Goal: Task Accomplishment & Management: Complete application form

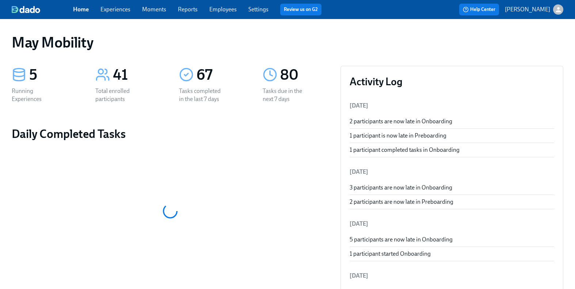
click at [111, 10] on link "Experiences" at bounding box center [115, 9] width 30 height 7
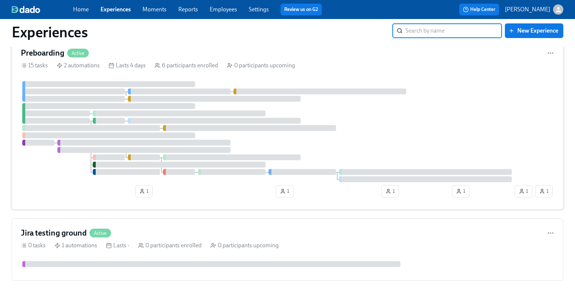
scroll to position [248, 0]
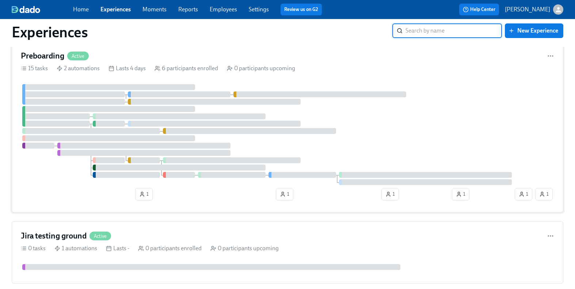
click at [122, 60] on div "Preboarding Active" at bounding box center [287, 55] width 533 height 11
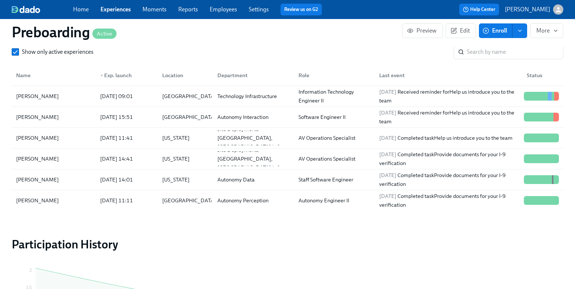
scroll to position [790, 0]
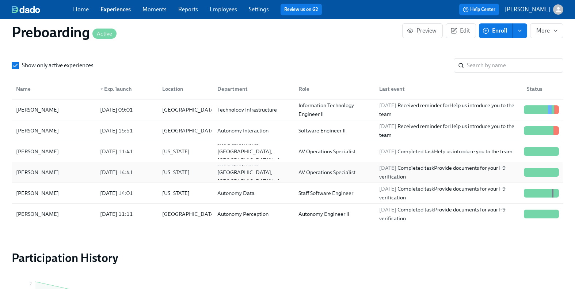
click at [162, 174] on div "Georgia" at bounding box center [175, 172] width 33 height 9
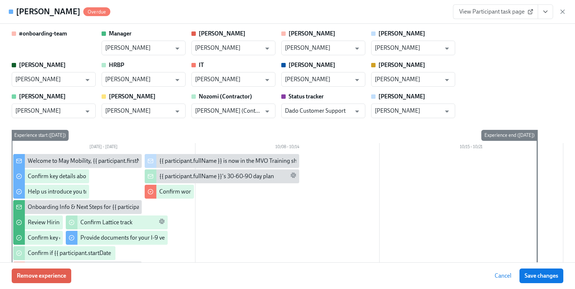
click at [546, 11] on icon "View task page" at bounding box center [546, 12] width 4 height 2
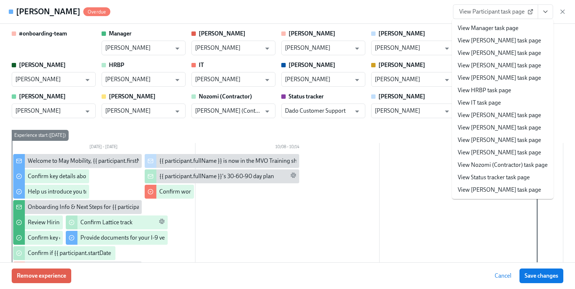
click at [487, 97] on li "View IT task page" at bounding box center [503, 102] width 102 height 12
click at [490, 102] on link "View IT task page" at bounding box center [479, 103] width 43 height 8
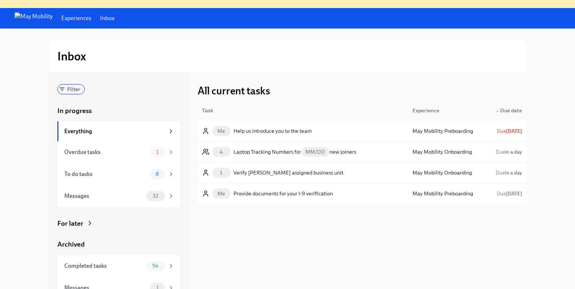
scroll to position [10, 0]
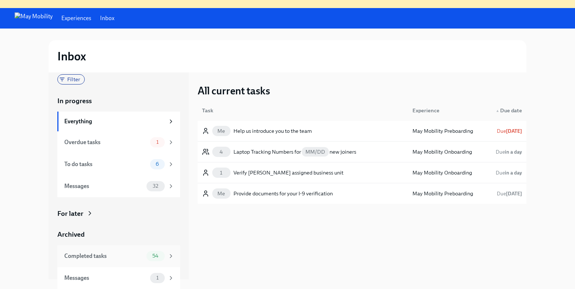
click at [107, 255] on div "Completed tasks" at bounding box center [103, 256] width 79 height 8
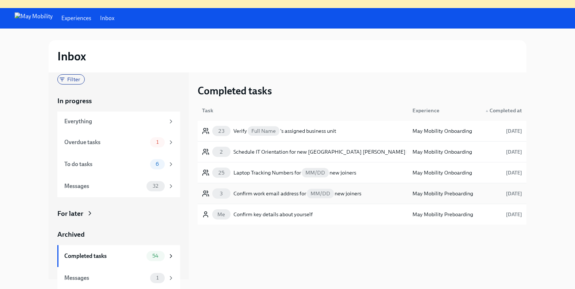
click at [292, 189] on div "Confirm work email address for MM/DD new joiners" at bounding box center [297, 193] width 128 height 9
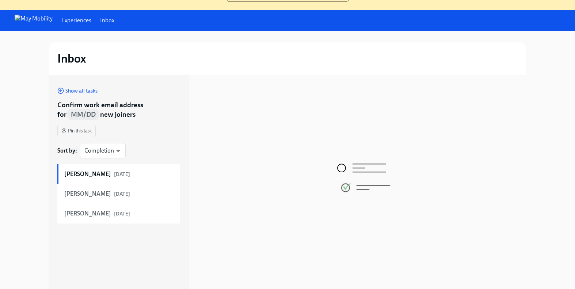
scroll to position [74, 0]
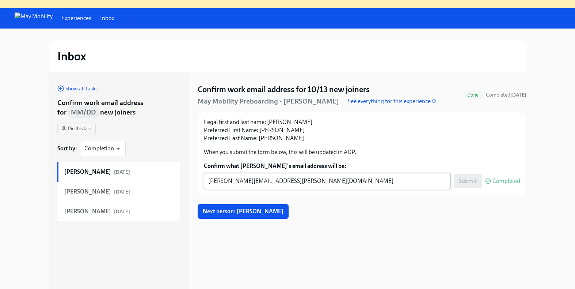
click at [305, 182] on textarea "[PERSON_NAME][EMAIL_ADDRESS][PERSON_NAME][DOMAIN_NAME]" at bounding box center [327, 180] width 238 height 9
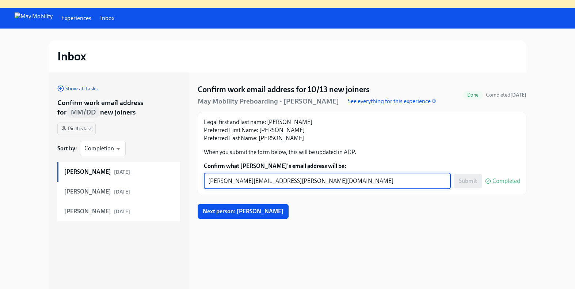
click at [305, 182] on textarea "[PERSON_NAME][EMAIL_ADDRESS][PERSON_NAME][DOMAIN_NAME]" at bounding box center [327, 180] width 238 height 9
click at [90, 191] on strong "[PERSON_NAME]" at bounding box center [87, 191] width 47 height 8
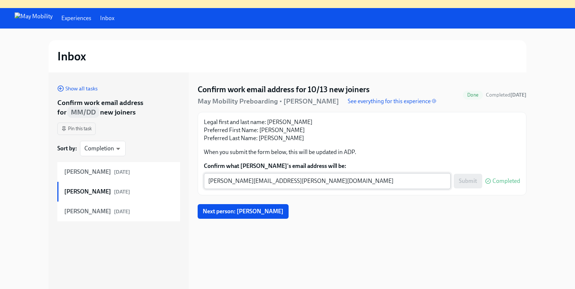
click at [341, 189] on div "[PERSON_NAME][EMAIL_ADDRESS][PERSON_NAME][DOMAIN_NAME] x ​" at bounding box center [327, 181] width 247 height 16
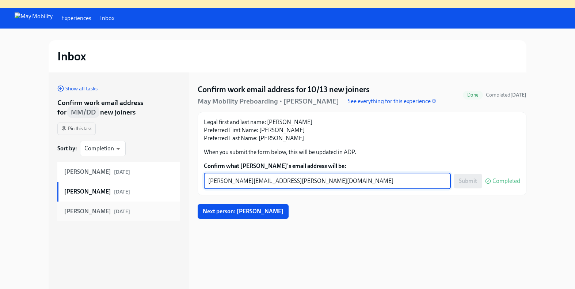
click at [82, 212] on strong "[PERSON_NAME]" at bounding box center [87, 211] width 47 height 8
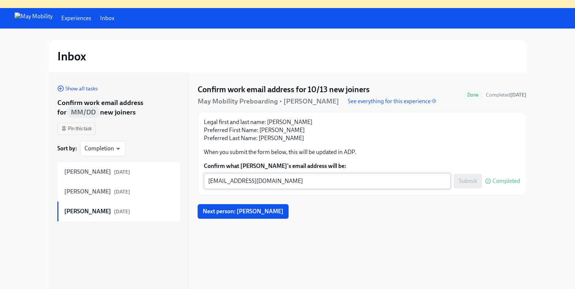
click at [321, 175] on div "[EMAIL_ADDRESS][DOMAIN_NAME] x ​" at bounding box center [327, 181] width 247 height 16
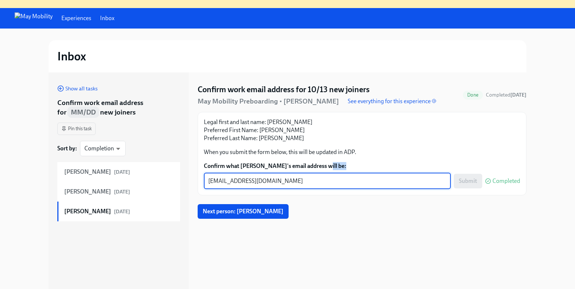
click at [321, 175] on div "[EMAIL_ADDRESS][DOMAIN_NAME] x ​" at bounding box center [327, 181] width 247 height 16
click at [321, 185] on textarea "[EMAIL_ADDRESS][DOMAIN_NAME]" at bounding box center [327, 180] width 238 height 9
